Goal: Transaction & Acquisition: Obtain resource

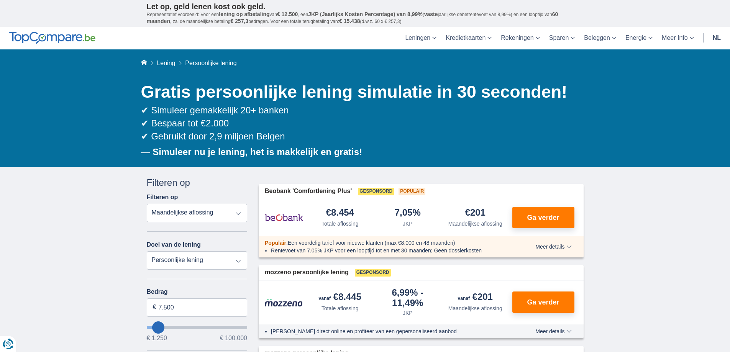
click at [176, 258] on select "Persoonlijke lening Auto Moto / fiets Mobilhome / caravan Renovatie Energie Sch…" at bounding box center [197, 260] width 101 height 18
select select "vehicleLoan"
click at [147, 251] on select "Persoonlijke lening Auto Moto / fiets Mobilhome / caravan Renovatie Energie Sch…" at bounding box center [197, 260] width 101 height 18
select select "3-4"
type input "15.000"
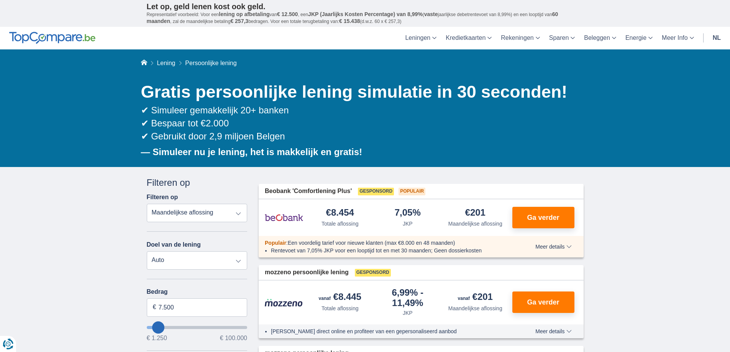
type input "15250"
select select "60"
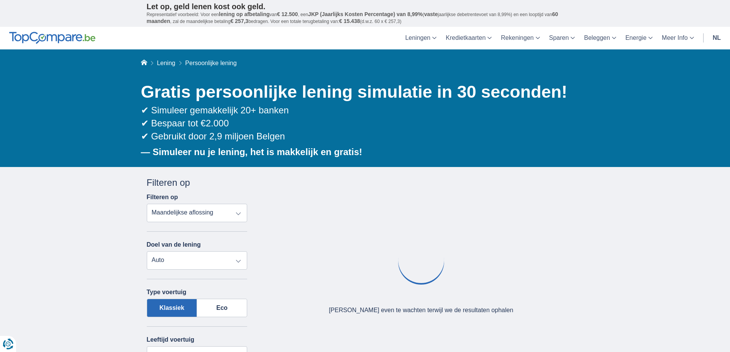
click at [170, 209] on select "Totale aflossing JKP Maandelijkse aflossing" at bounding box center [197, 213] width 101 height 18
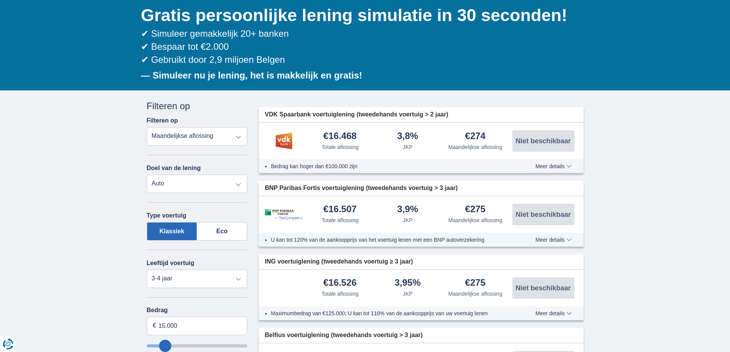
scroll to position [115, 0]
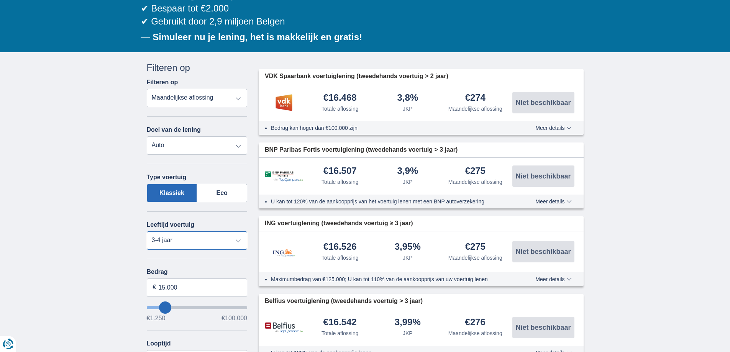
click at [167, 241] on select "Nieuw 0-1 jaar 1-2 jaar 2-3 jaar 3-4 jaar 4-5 jaar 5+ jaar" at bounding box center [197, 240] width 101 height 18
select select "new"
click at [147, 231] on select "Nieuw 0-1 jaar 1-2 jaar 2-3 jaar 3-4 jaar 4-5 jaar 5+ jaar" at bounding box center [197, 240] width 101 height 18
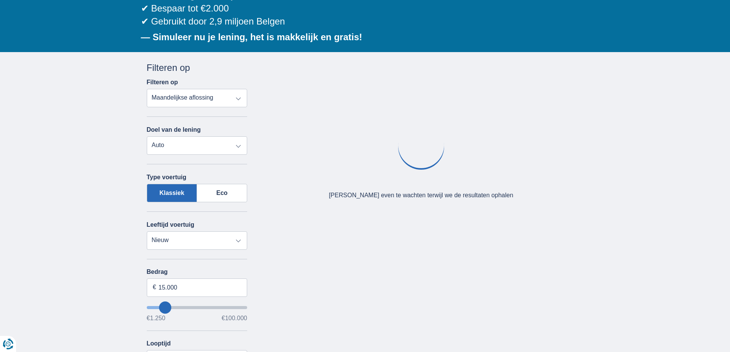
click at [125, 280] on div "× widget.non-eligible-application.title widget.non-eligible-application.text no…" at bounding box center [365, 295] width 730 height 487
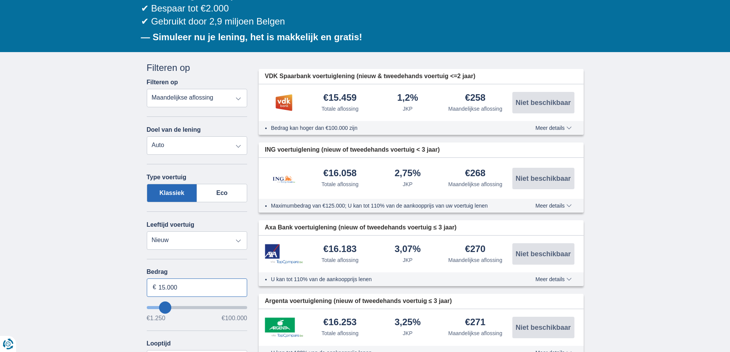
drag, startPoint x: 183, startPoint y: 285, endPoint x: 131, endPoint y: 285, distance: 52.1
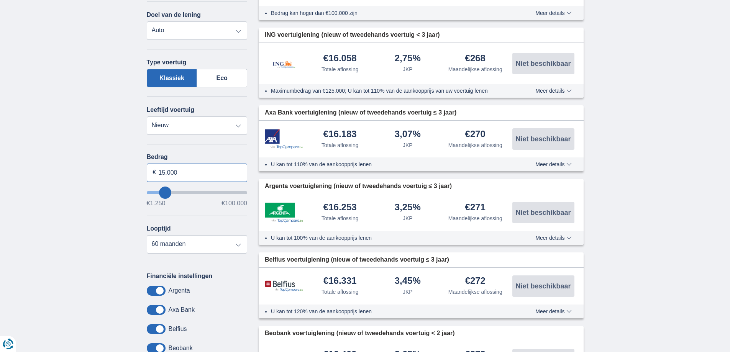
scroll to position [268, 0]
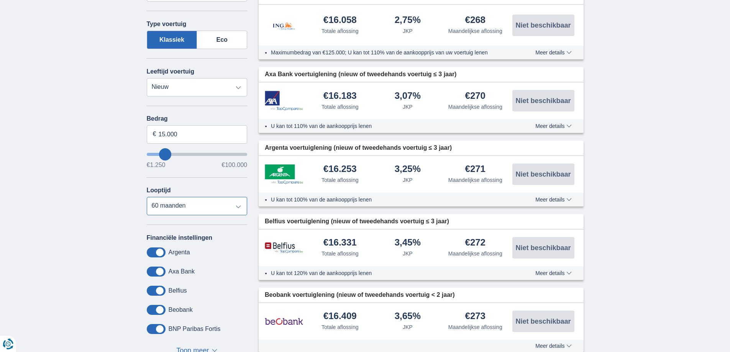
click at [168, 200] on select "12 maanden 18 maanden 24 maanden 30 maanden 36 maanden 42 maanden 48 maanden 60…" at bounding box center [197, 206] width 101 height 18
drag, startPoint x: 92, startPoint y: 201, endPoint x: 112, endPoint y: 197, distance: 20.8
drag, startPoint x: 191, startPoint y: 135, endPoint x: 123, endPoint y: 136, distance: 68.2
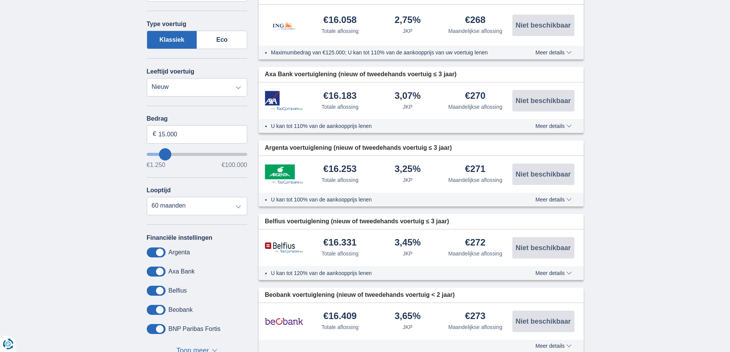
type input "15250"
type input "100.000"
type input "99250"
select select "120"
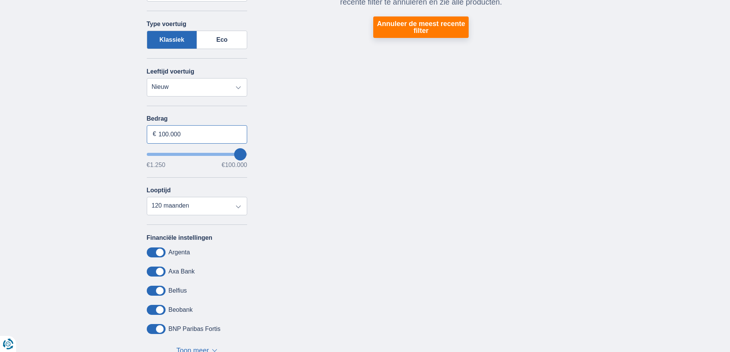
click at [174, 126] on input "100.000" at bounding box center [197, 134] width 101 height 18
click at [167, 136] on input "100.000" at bounding box center [197, 134] width 101 height 18
type input "34.871"
type input "35250"
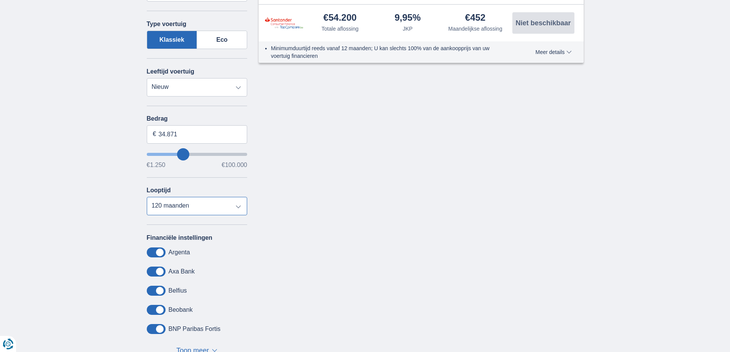
select select "84"
click at [147, 197] on select "12 maanden 18 maanden 24 maanden 30 maanden 36 maanden 42 maanden 48 maanden 60…" at bounding box center [197, 206] width 101 height 18
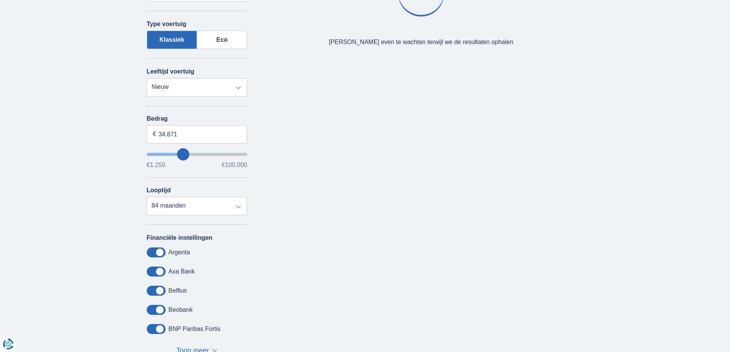
click at [48, 275] on div "× widget.non-eligible-application.title widget.non-eligible-application.text no…" at bounding box center [365, 142] width 730 height 487
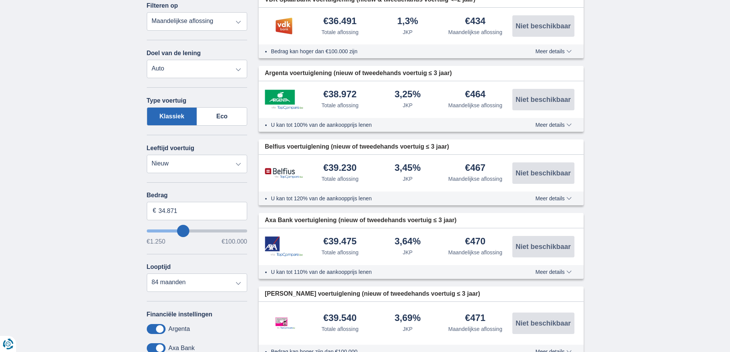
scroll to position [115, 0]
